Goal: Information Seeking & Learning: Learn about a topic

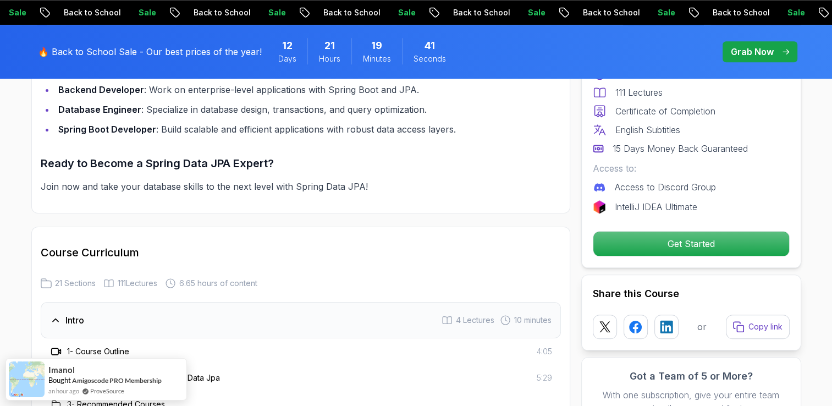
scroll to position [1282, 0]
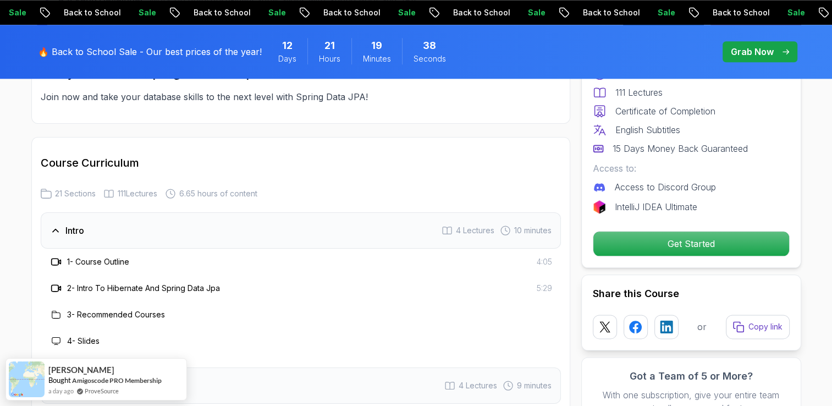
click at [292, 215] on div "Intro 4 Lectures 10 minutes" at bounding box center [301, 230] width 520 height 36
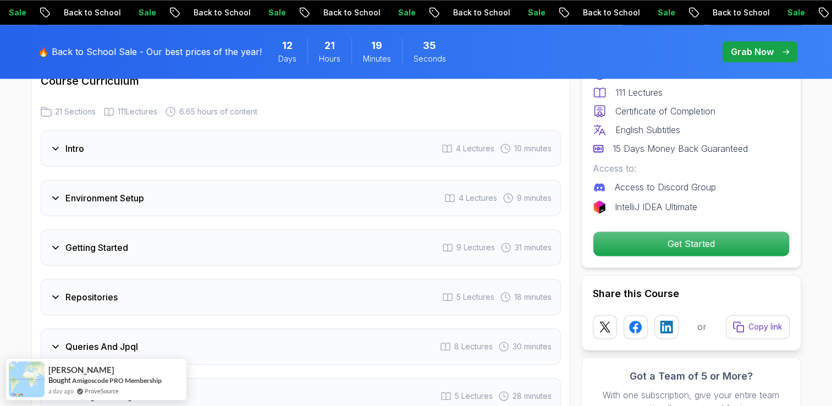
scroll to position [1366, 0]
click at [238, 229] on div "Getting Started 9 Lectures 31 minutes" at bounding box center [301, 246] width 520 height 36
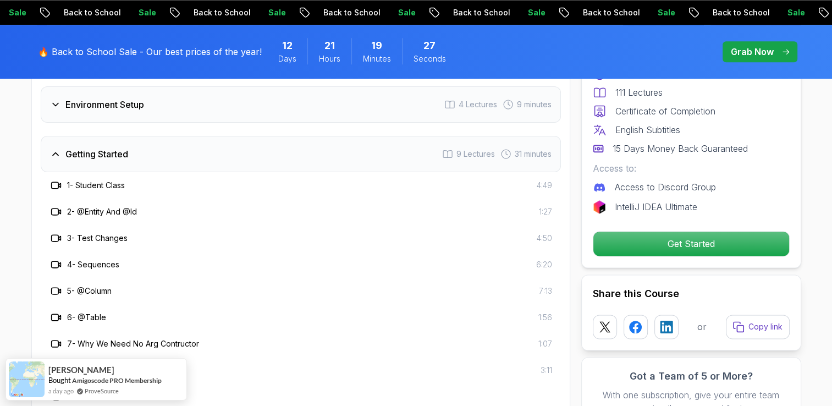
scroll to position [1461, 0]
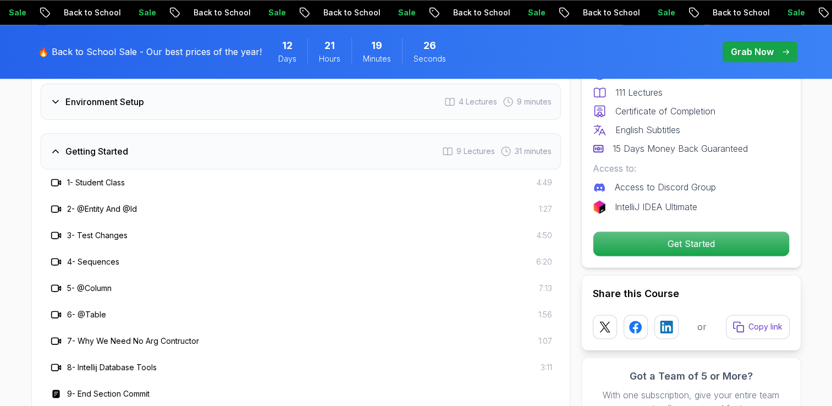
click at [174, 144] on div "Getting Started 9 Lectures 31 minutes" at bounding box center [301, 151] width 520 height 36
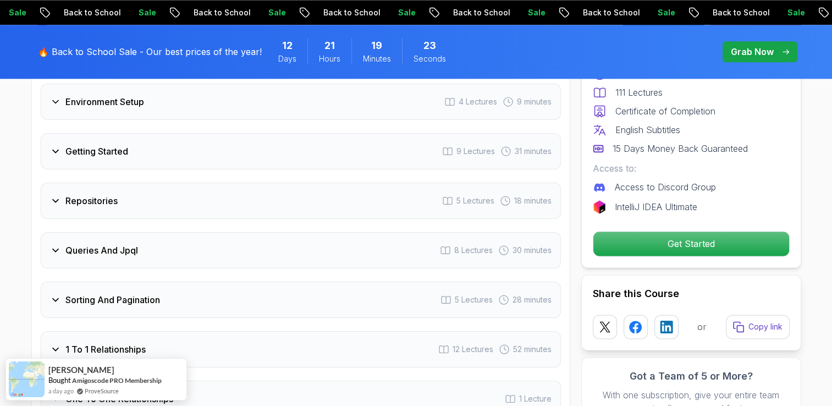
click at [184, 183] on div "Repositories 5 Lectures 18 minutes" at bounding box center [301, 201] width 520 height 36
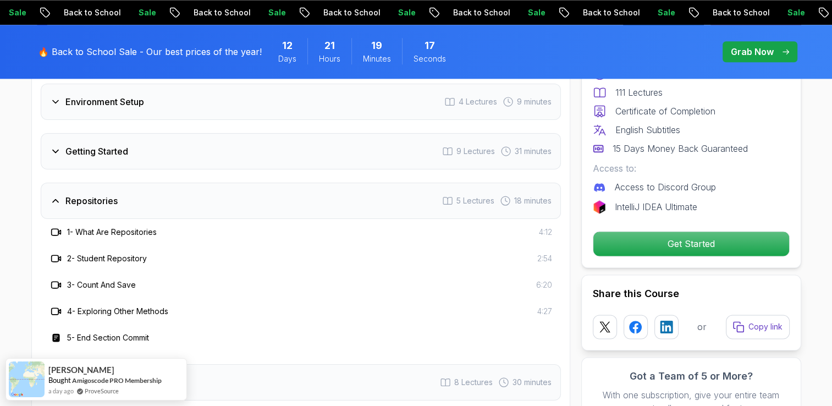
click at [184, 183] on div "Repositories 5 Lectures 18 minutes" at bounding box center [301, 201] width 520 height 36
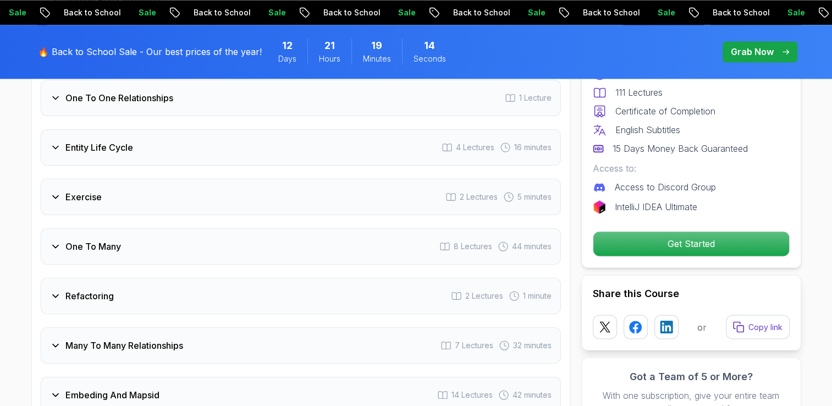
scroll to position [1762, 0]
click at [184, 182] on div "Exercise 2 Lectures 5 minutes" at bounding box center [301, 196] width 520 height 36
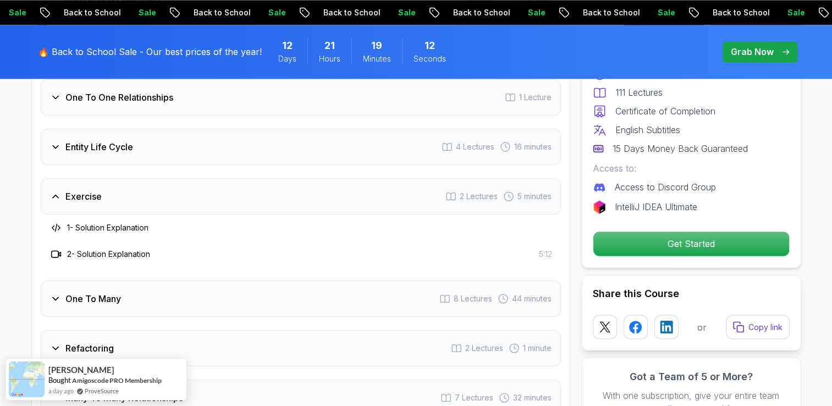
click at [184, 182] on div "Exercise 2 Lectures 5 minutes" at bounding box center [301, 196] width 520 height 36
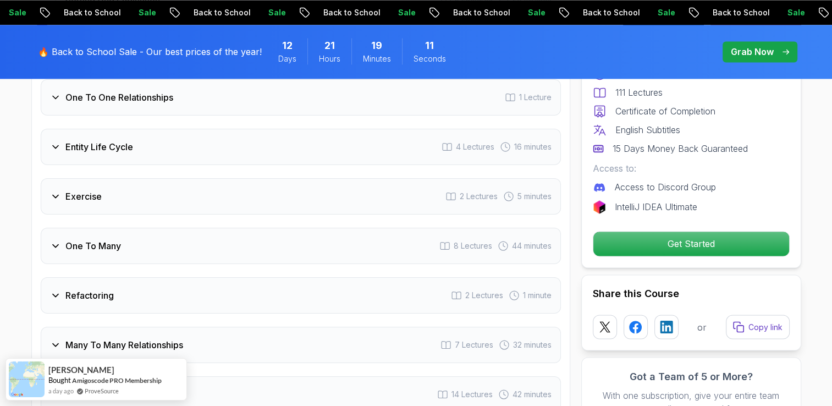
click at [173, 228] on div "One To Many 8 Lectures 44 minutes" at bounding box center [301, 246] width 520 height 36
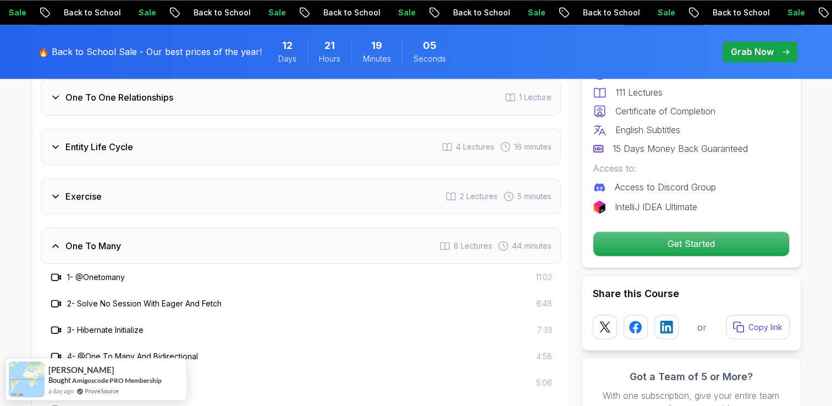
click at [173, 228] on div "One To Many 8 Lectures 44 minutes" at bounding box center [301, 246] width 520 height 36
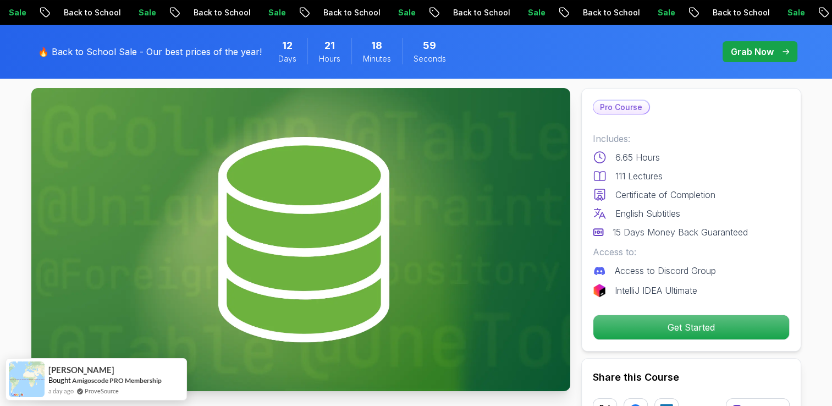
scroll to position [57, 0]
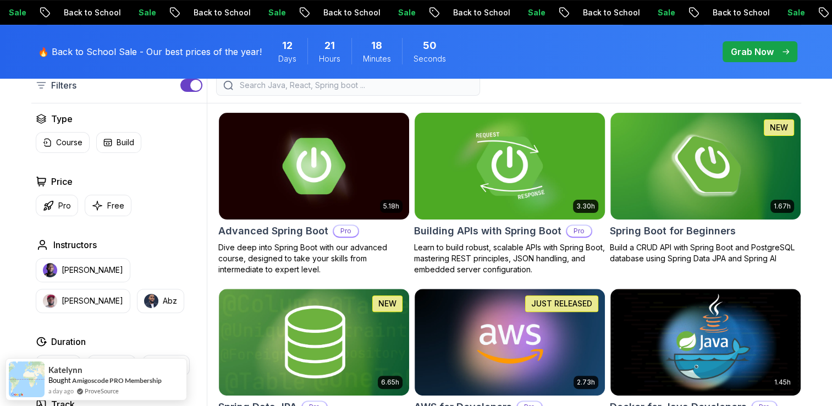
click at [490, 227] on h2 "Building APIs with Spring Boot" at bounding box center [487, 230] width 147 height 15
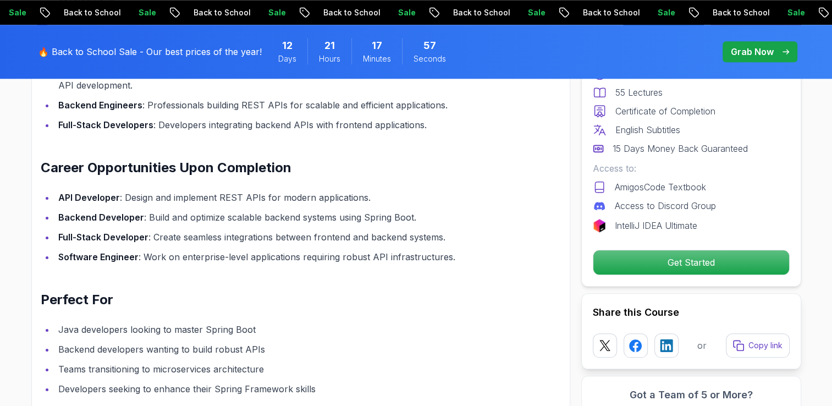
scroll to position [1154, 0]
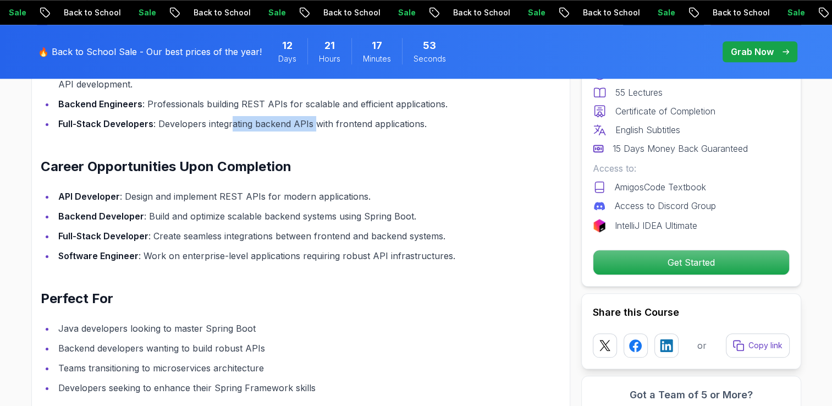
drag, startPoint x: 229, startPoint y: 117, endPoint x: 312, endPoint y: 125, distance: 84.1
click at [312, 125] on li "Full-Stack Developers : Developers integrating backend APIs with frontend appli…" at bounding box center [282, 123] width 454 height 15
click at [332, 221] on li "Backend Developer : Build and optimize scalable backend systems using Spring Bo…" at bounding box center [282, 216] width 454 height 15
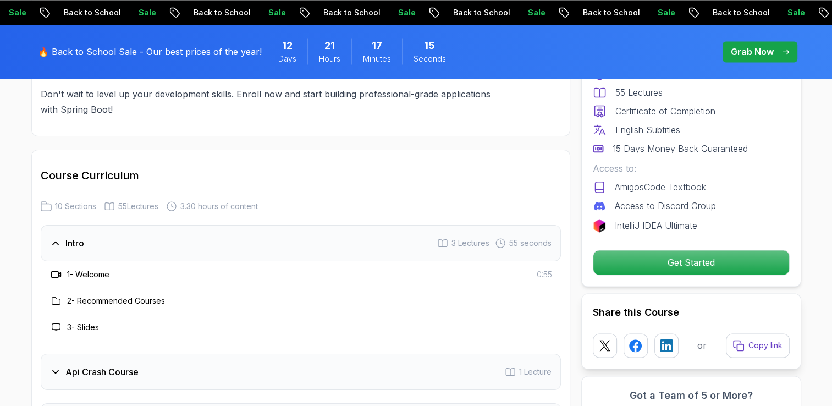
scroll to position [1690, 0]
click at [353, 237] on div "Intro 3 Lectures 55 seconds" at bounding box center [301, 243] width 520 height 36
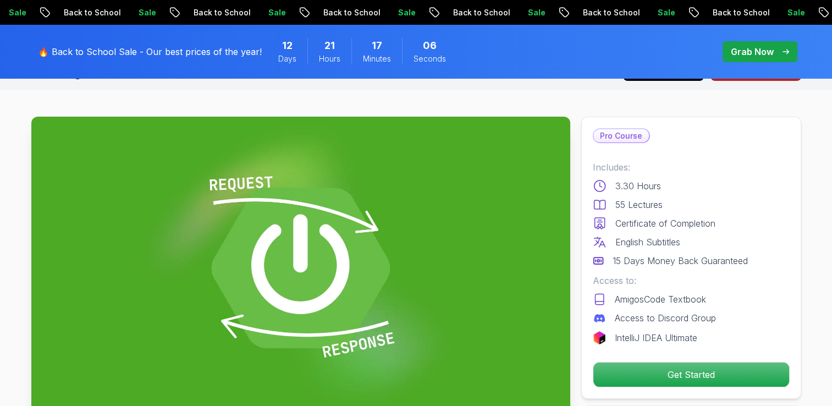
scroll to position [0, 0]
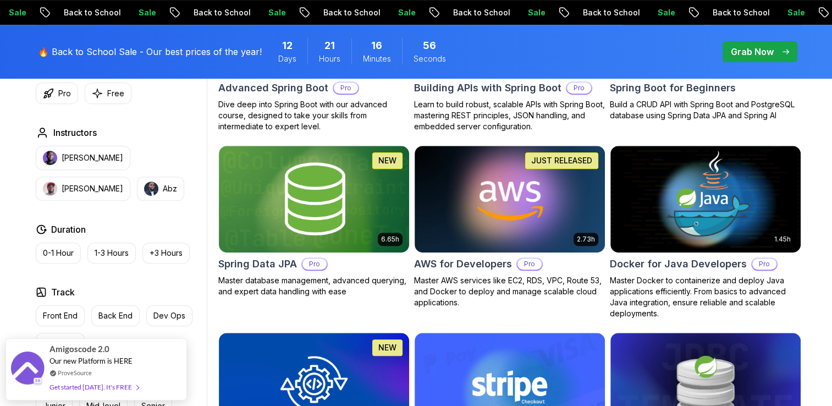
scroll to position [442, 0]
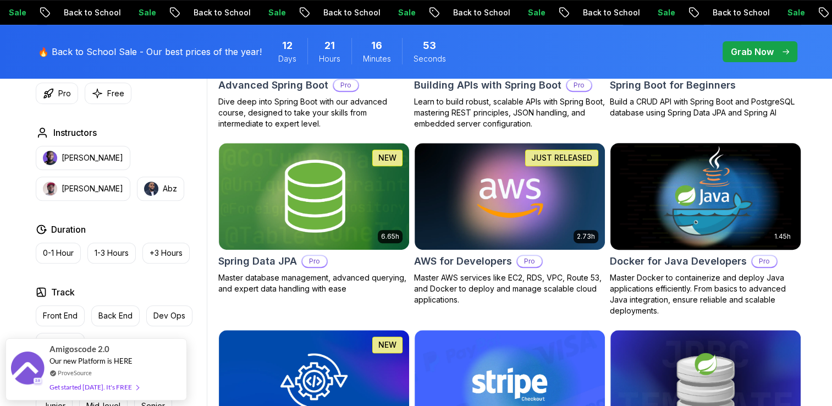
click at [642, 257] on h2 "Docker for Java Developers" at bounding box center [678, 261] width 137 height 15
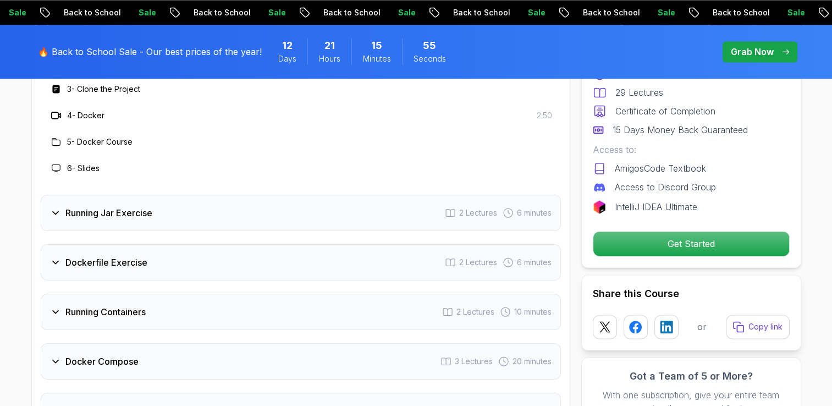
scroll to position [1553, 0]
drag, startPoint x: 454, startPoint y: 237, endPoint x: 287, endPoint y: 193, distance: 173.5
click at [287, 193] on div "Getting Started 6 Lectures 4 minutes 1 - Welcome 0:56 2 - Prerequisites 3 - Clo…" at bounding box center [301, 306] width 520 height 640
click at [287, 194] on div "Running Jar Exercise 2 Lectures 6 minutes" at bounding box center [301, 212] width 520 height 36
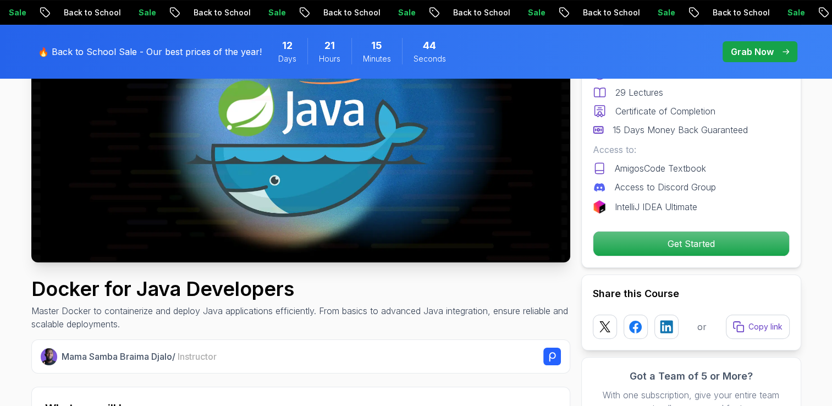
scroll to position [0, 0]
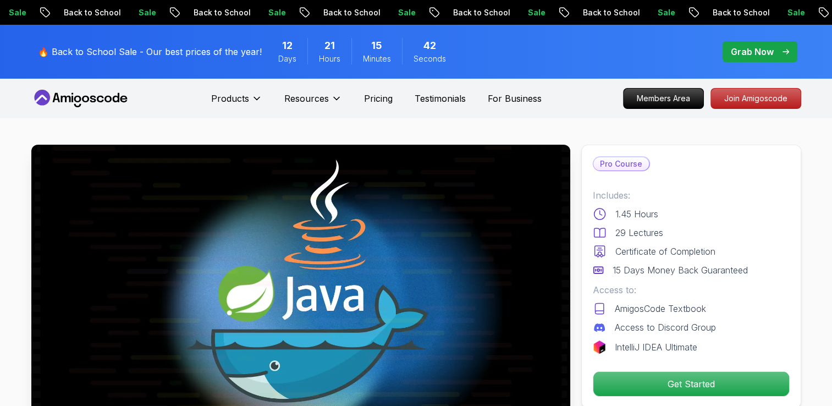
click at [84, 100] on icon at bounding box center [80, 99] width 99 height 18
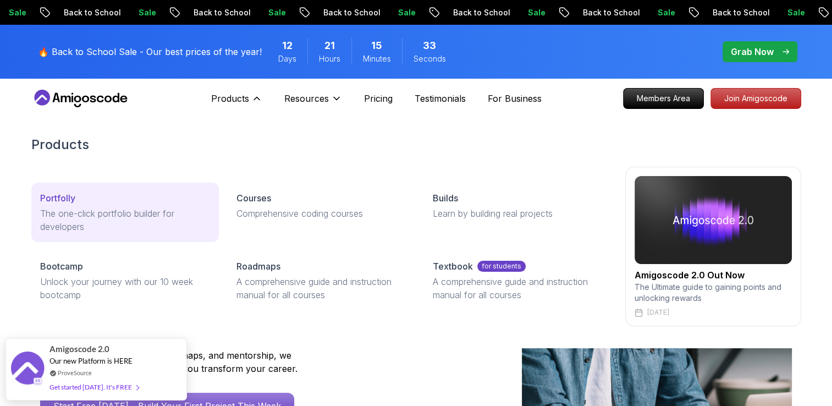
click at [53, 201] on p "Portfolly" at bounding box center [57, 197] width 35 height 13
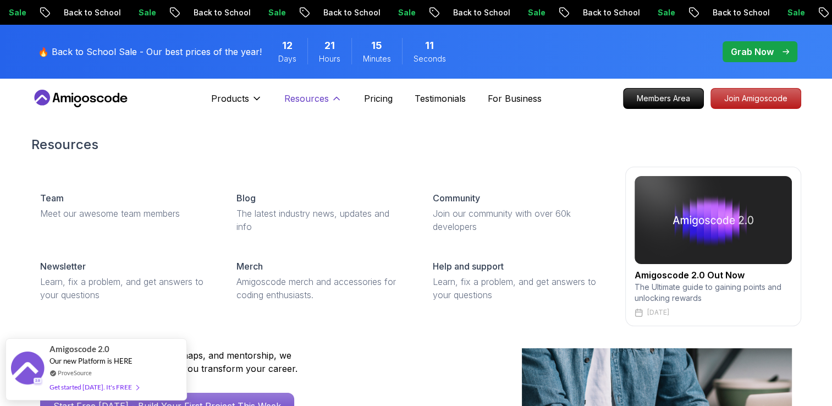
click at [333, 96] on icon at bounding box center [336, 98] width 11 height 11
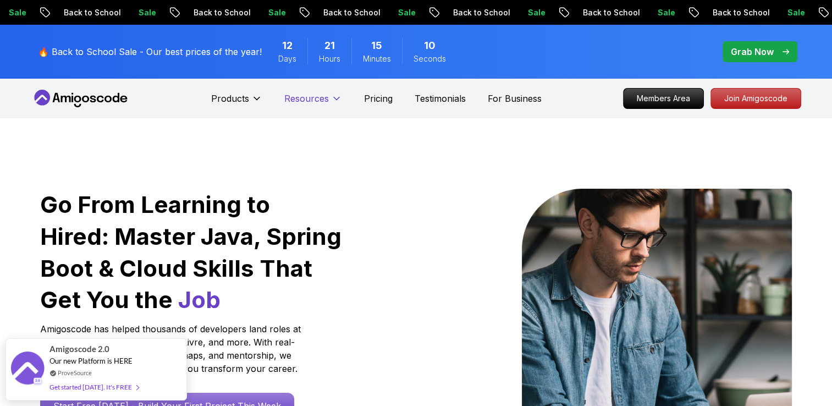
click at [334, 97] on icon at bounding box center [337, 98] width 6 height 3
click at [384, 94] on p "Pricing" at bounding box center [378, 98] width 29 height 13
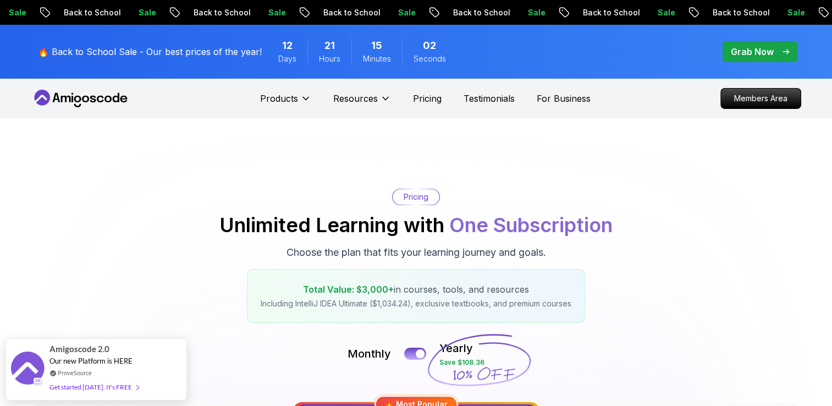
click at [80, 102] on icon at bounding box center [80, 99] width 99 height 18
